Goal: Task Accomplishment & Management: Manage account settings

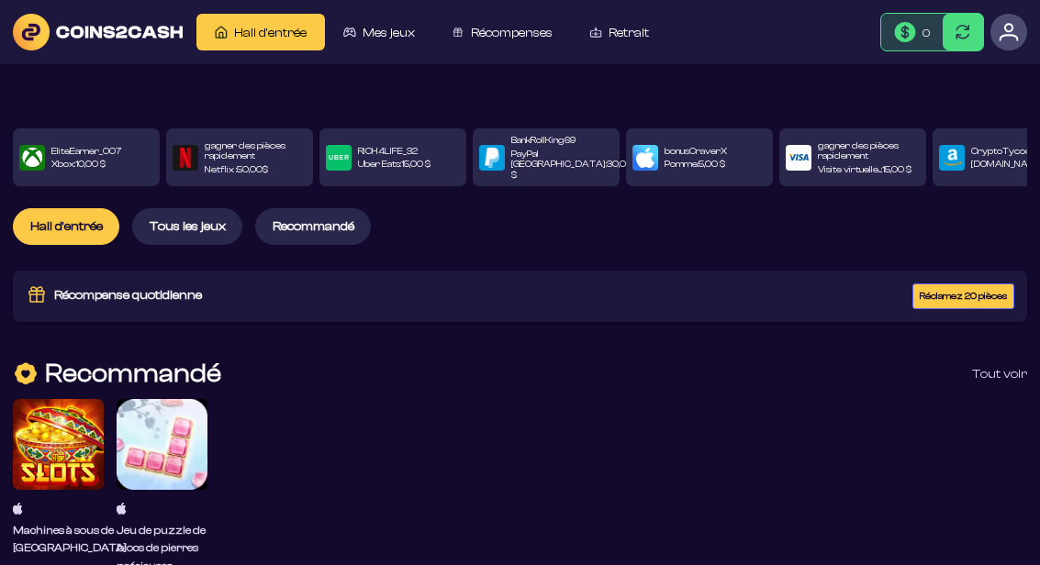
click at [334, 221] on font "Recommandé" at bounding box center [313, 226] width 82 height 15
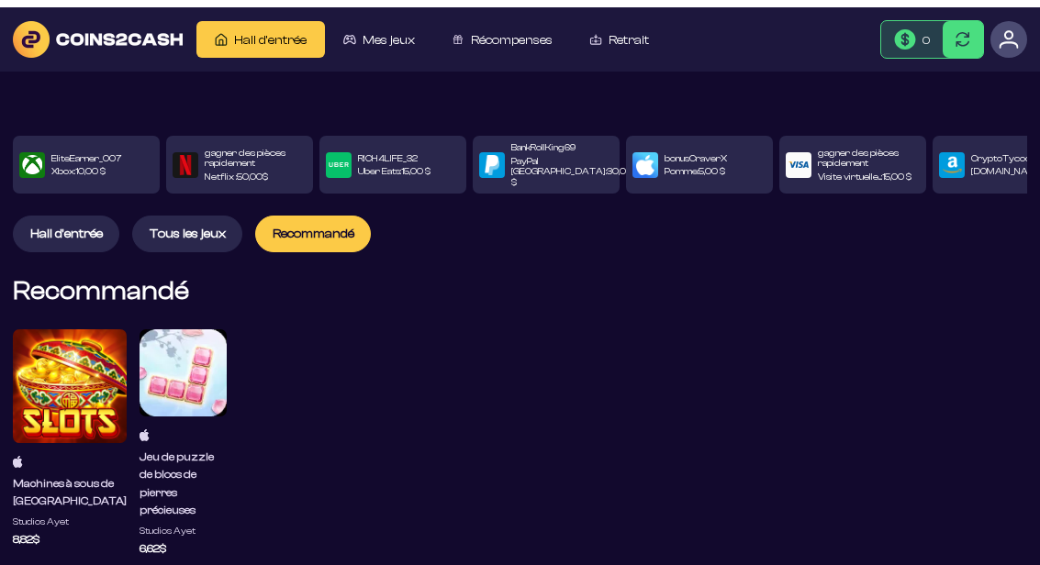
scroll to position [16, 0]
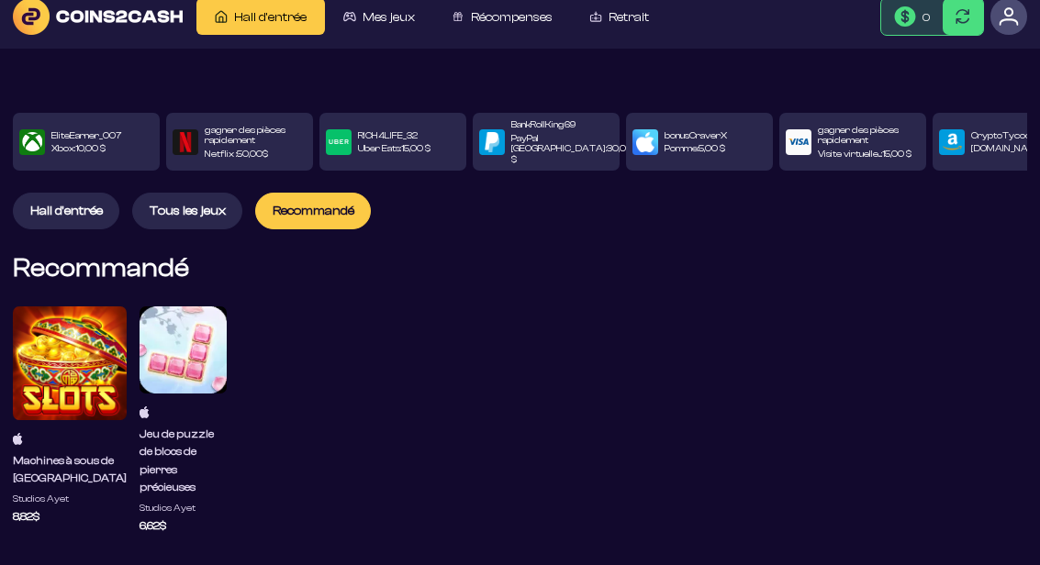
click at [1017, 12] on img at bounding box center [1008, 16] width 20 height 20
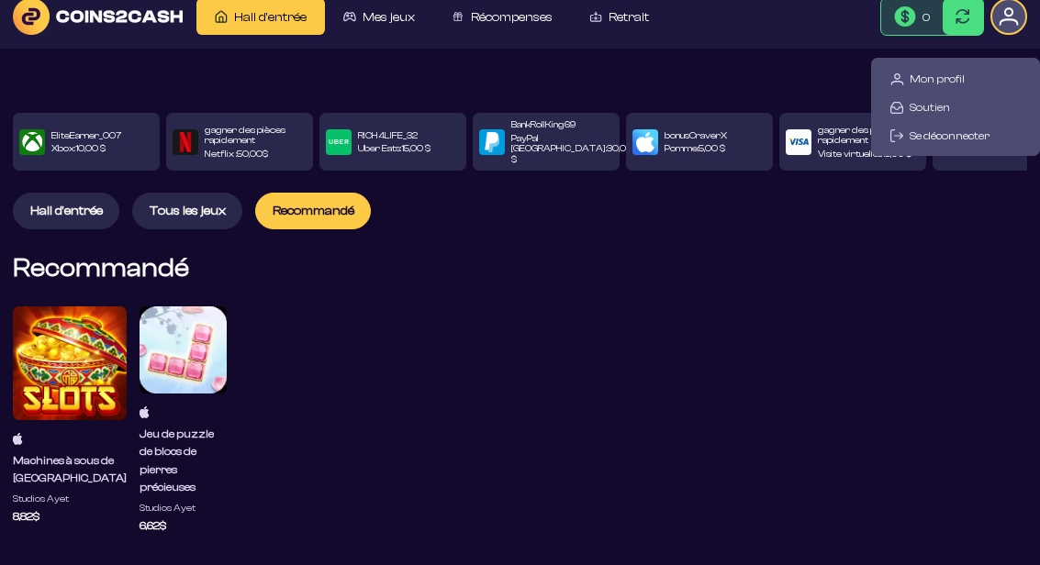
click at [919, 79] on font "Mon profil" at bounding box center [936, 78] width 55 height 13
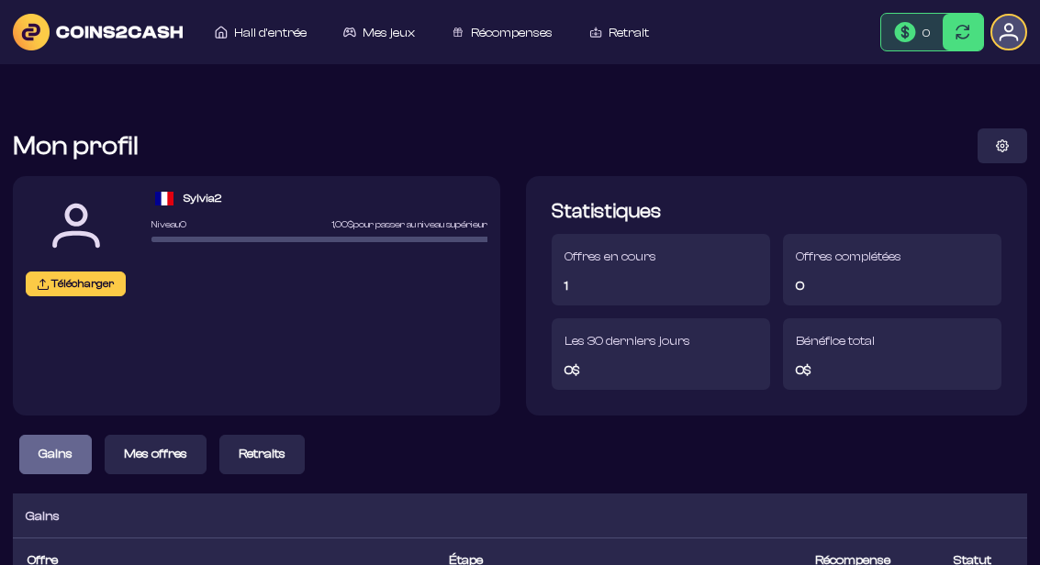
click at [1016, 34] on img at bounding box center [1008, 32] width 20 height 20
click at [632, 35] on font "Retrait" at bounding box center [628, 33] width 40 height 15
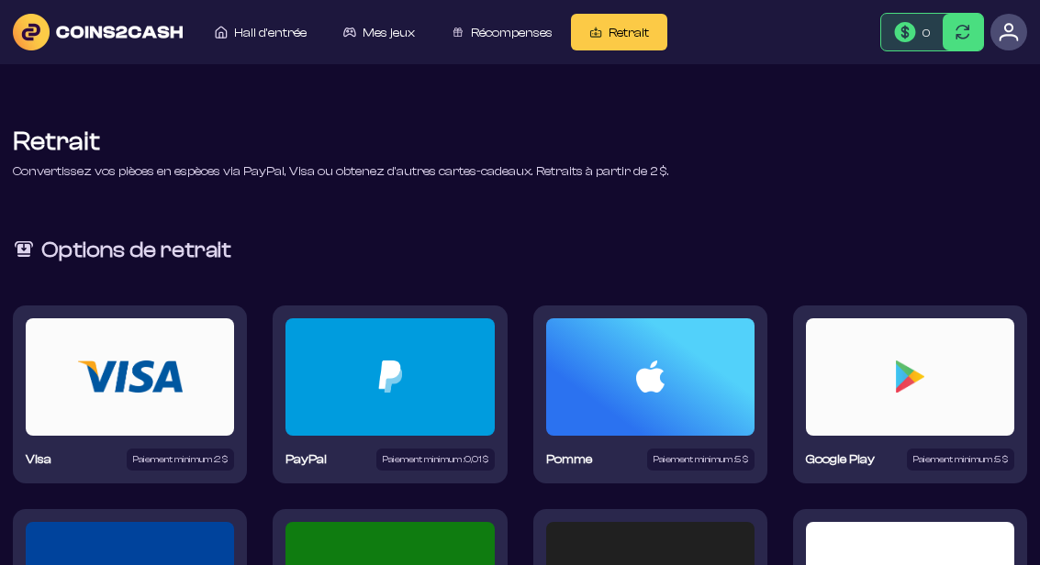
click at [500, 34] on font "Récompenses" at bounding box center [512, 33] width 82 height 15
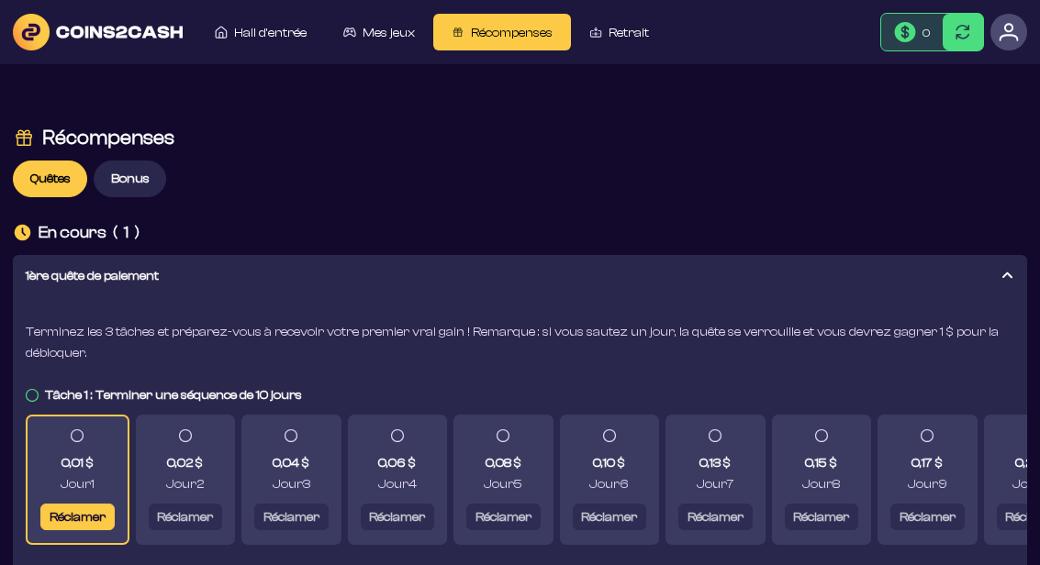
click at [83, 504] on button "Réclamer" at bounding box center [77, 517] width 74 height 27
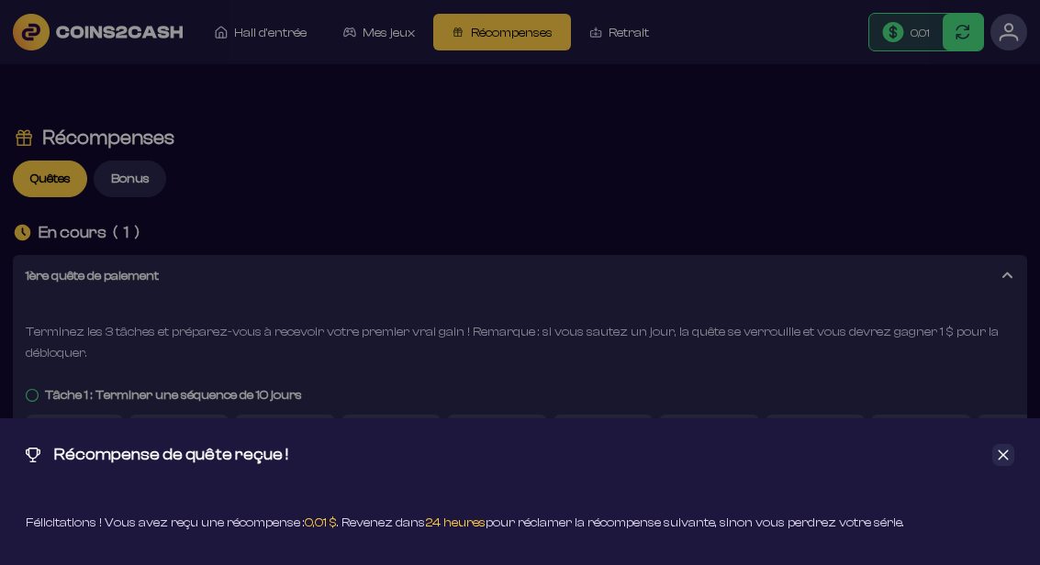
click at [642, 39] on div "Récompense de quête reçue ! Félicitations ! Vous avez reçu une récompense : 0,0…" at bounding box center [520, 282] width 1040 height 565
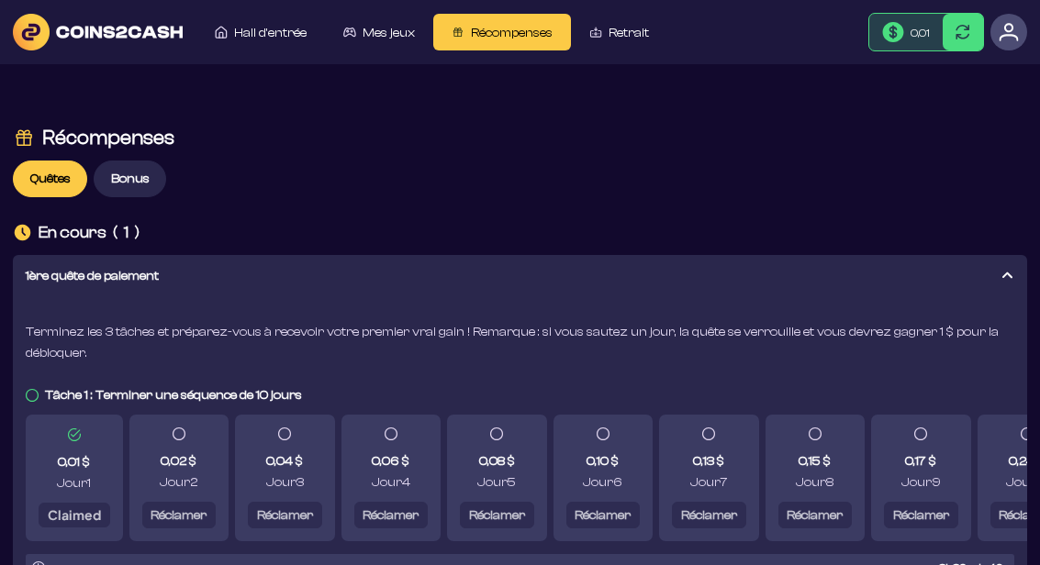
click at [642, 28] on font "Retrait" at bounding box center [628, 33] width 40 height 15
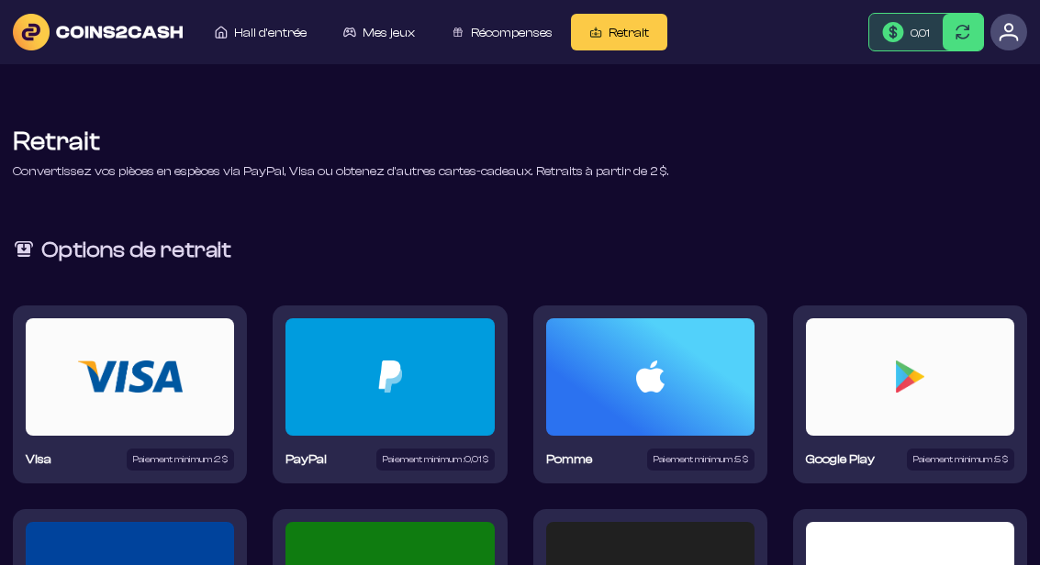
click at [249, 28] on font "Hall d'entrée" at bounding box center [270, 33] width 72 height 15
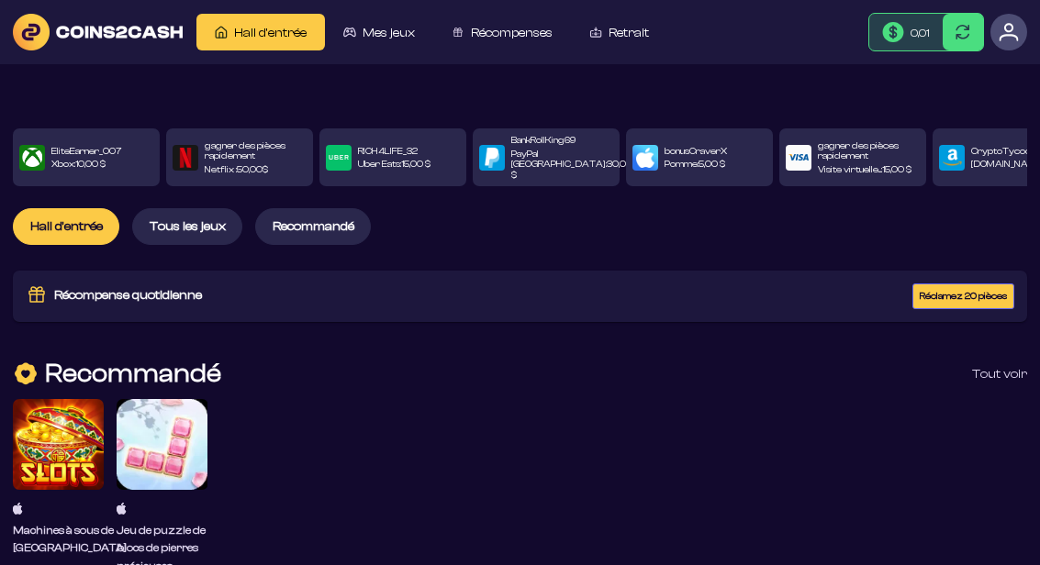
click at [247, 148] on font "gagner des pièces rapidement" at bounding box center [245, 151] width 81 height 22
click at [244, 156] on font "gagner des pièces rapidement" at bounding box center [245, 151] width 81 height 22
click at [242, 160] on font "gagner des pièces rapidement" at bounding box center [245, 151] width 81 height 22
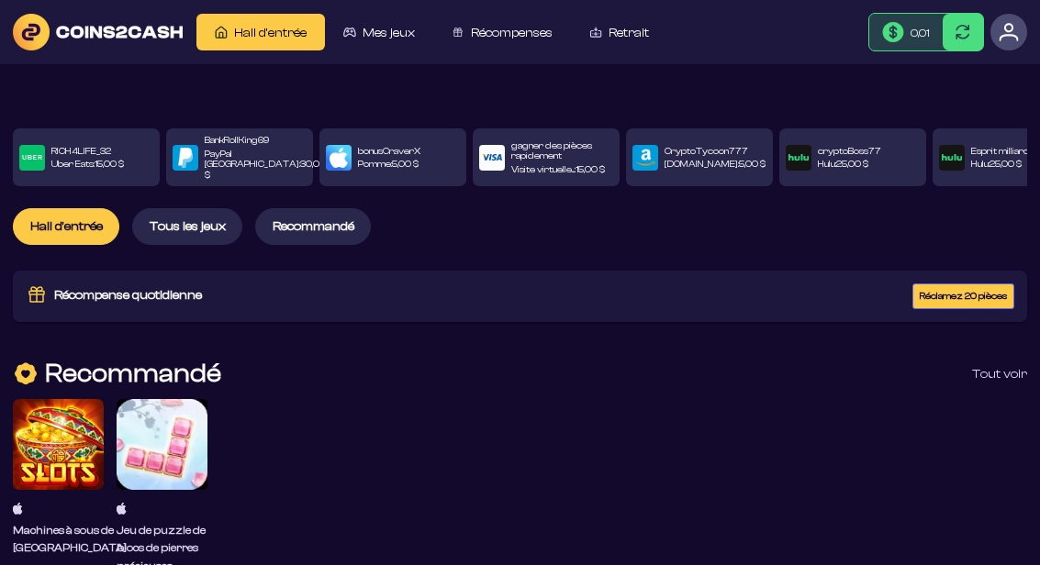
click at [563, 150] on font "gagner des pièces rapidement" at bounding box center [551, 151] width 81 height 22
